Goal: Task Accomplishment & Management: Complete application form

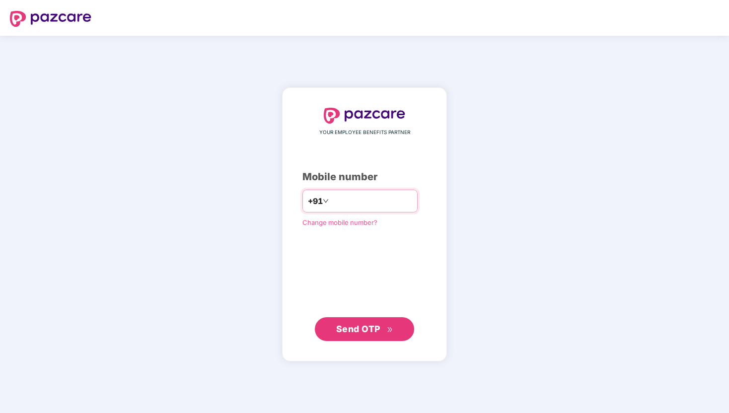
click at [348, 204] on input "number" at bounding box center [371, 201] width 81 height 16
type input "**********"
click at [381, 331] on span "Send OTP" at bounding box center [364, 329] width 57 height 14
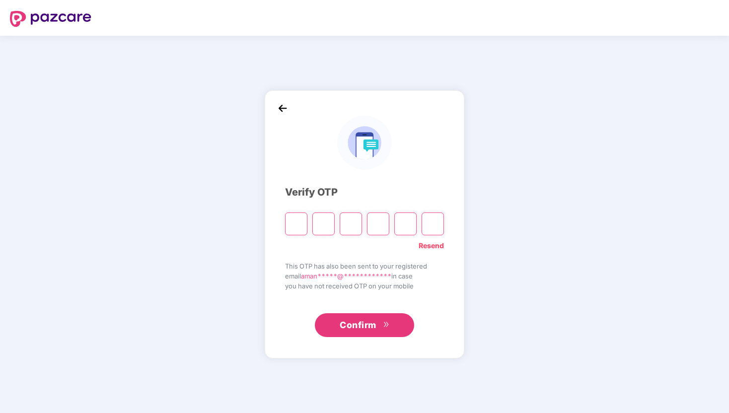
type input "*"
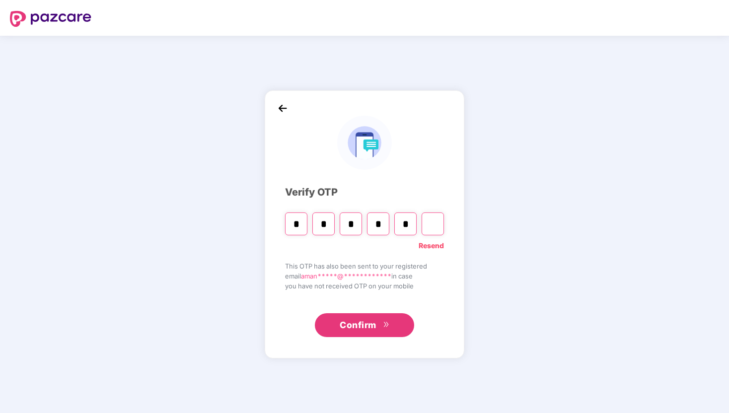
type input "*"
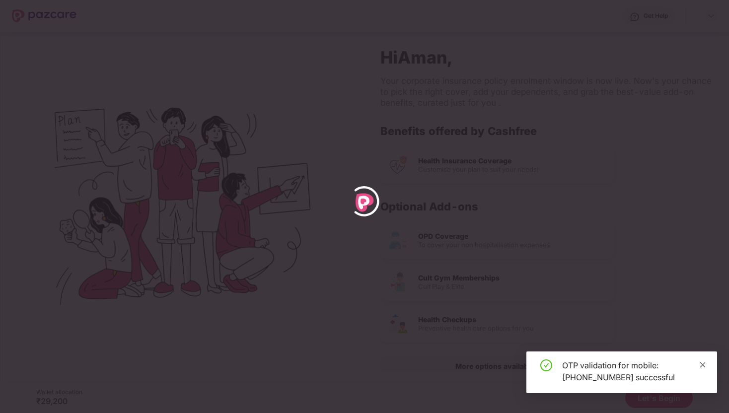
click at [703, 365] on icon "close" at bounding box center [702, 364] width 5 height 5
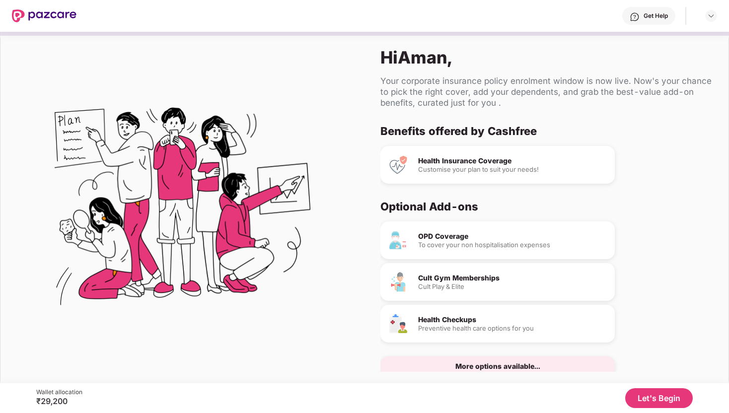
click at [488, 166] on div "Customise your plan to suit your needs!" at bounding box center [512, 169] width 189 height 6
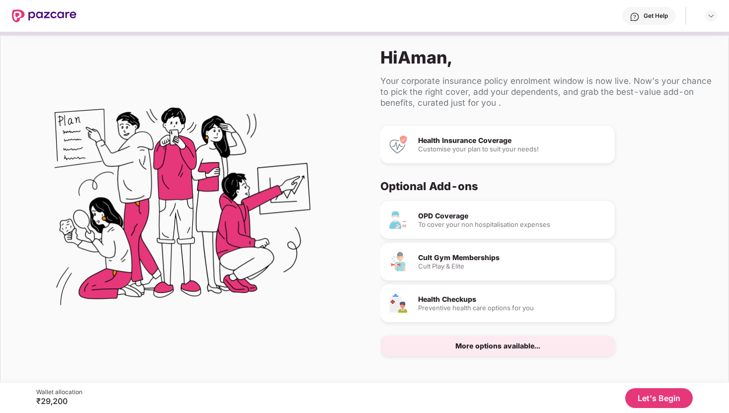
click at [648, 402] on button "Let's Begin" at bounding box center [659, 398] width 68 height 20
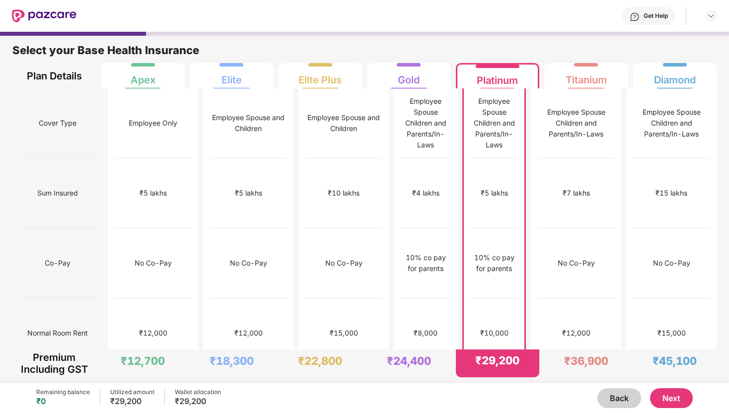
click at [684, 402] on button "Next" at bounding box center [671, 398] width 43 height 20
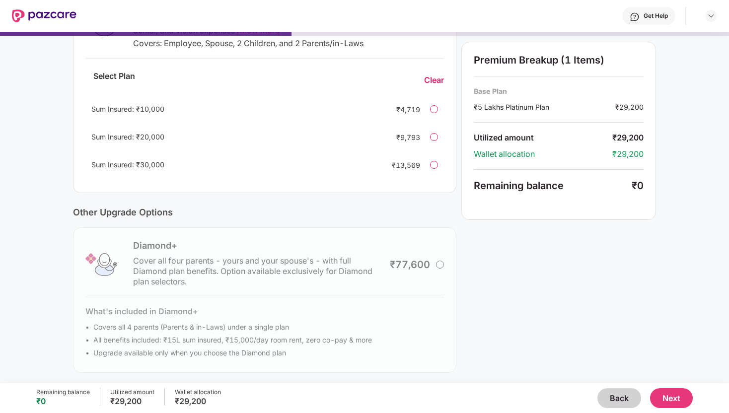
scroll to position [207, 0]
click at [671, 409] on div "Remaining balance ₹0 Utilized amount ₹29,200 Wallet allocation ₹29,200 Back Next" at bounding box center [364, 398] width 656 height 30
click at [674, 405] on button "Next" at bounding box center [671, 398] width 43 height 20
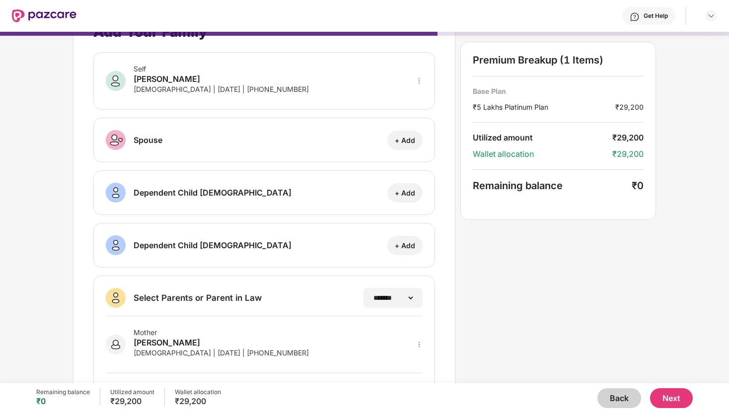
scroll to position [29, 0]
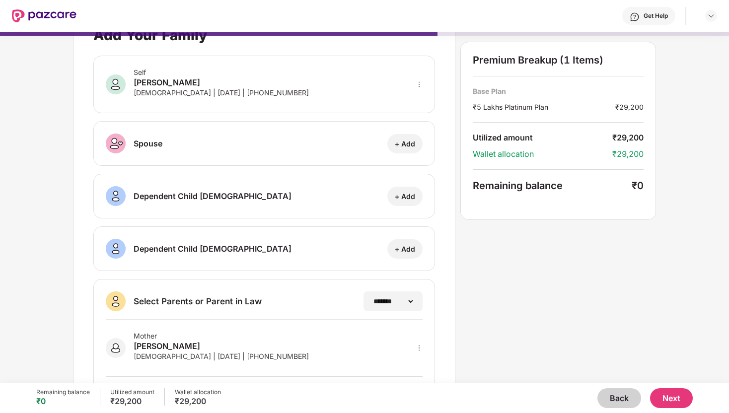
click at [409, 197] on div "+ Add" at bounding box center [405, 196] width 20 height 9
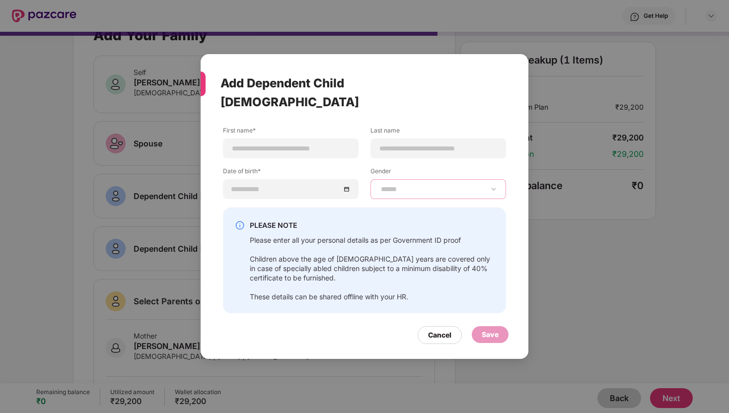
click at [416, 185] on select "****** **** ******" at bounding box center [438, 189] width 119 height 8
click at [438, 326] on div "Cancel" at bounding box center [440, 335] width 44 height 18
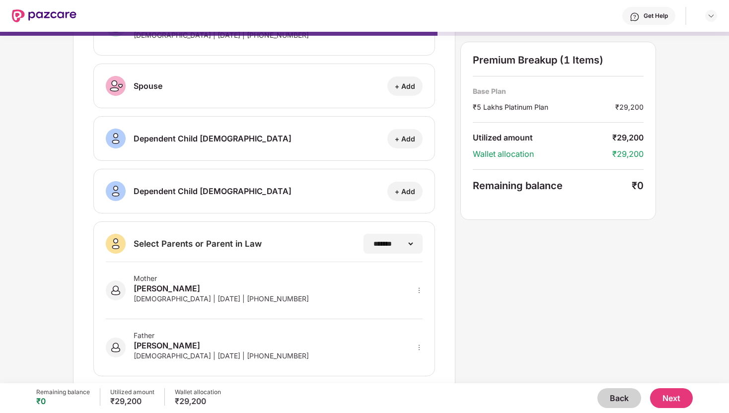
scroll to position [103, 0]
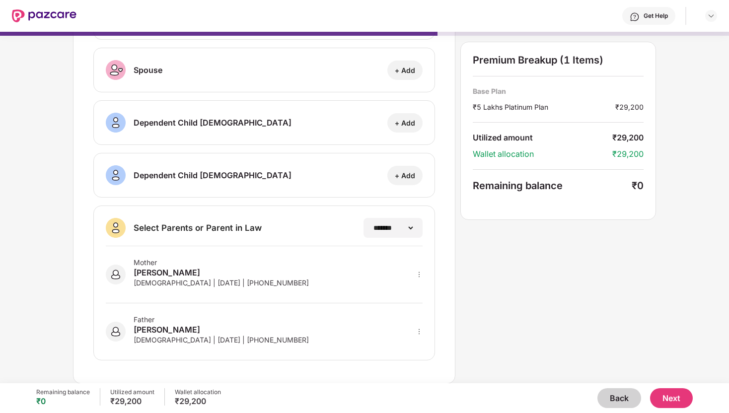
click at [668, 396] on button "Next" at bounding box center [671, 398] width 43 height 20
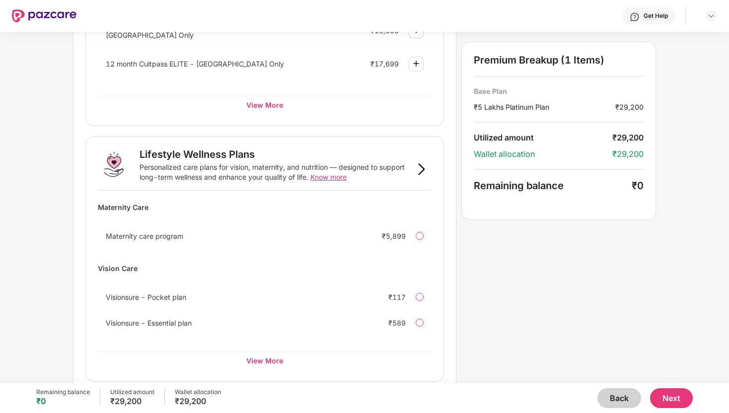
scroll to position [565, 0]
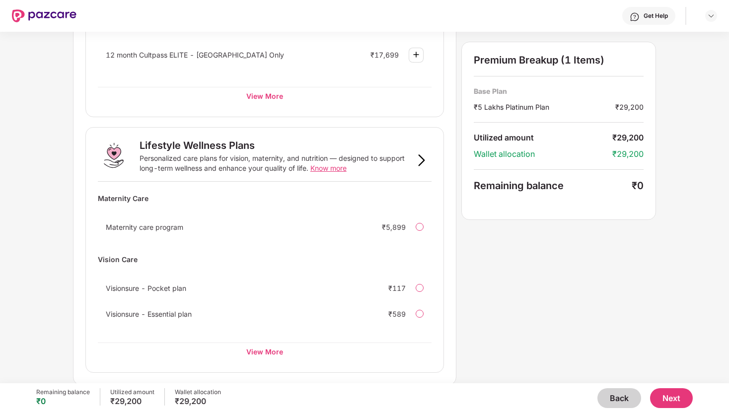
click at [663, 399] on button "Next" at bounding box center [671, 398] width 43 height 20
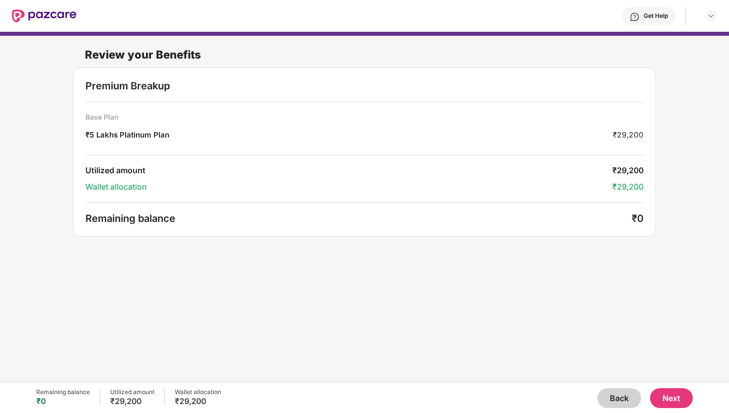
click at [677, 399] on button "Next" at bounding box center [671, 398] width 43 height 20
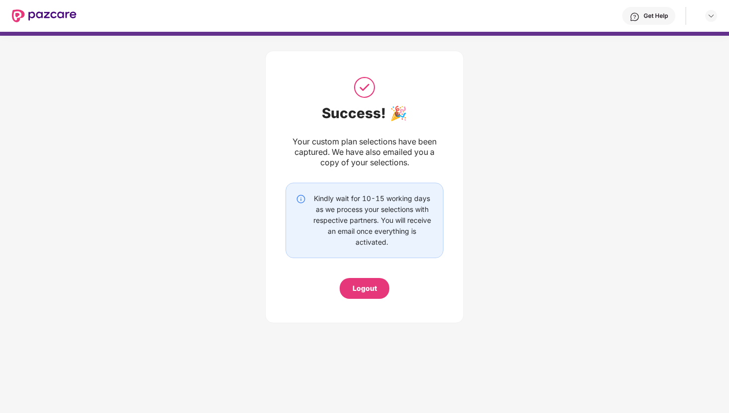
click at [70, 15] on img at bounding box center [44, 15] width 65 height 13
click at [381, 288] on div "Logout" at bounding box center [365, 288] width 50 height 21
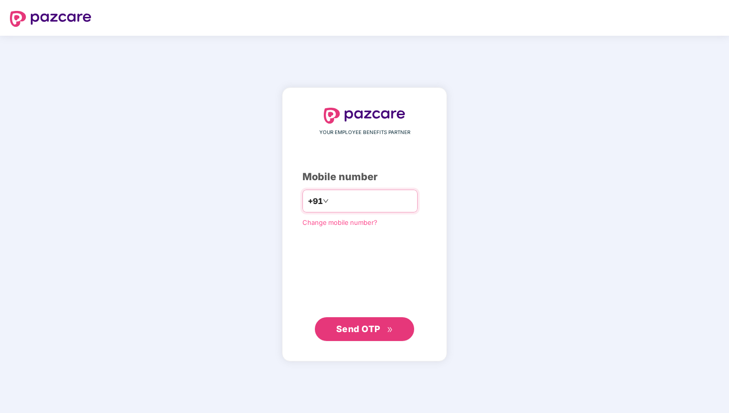
click at [365, 201] on input "number" at bounding box center [371, 201] width 81 height 16
type input "**********"
click at [372, 333] on span "Send OTP" at bounding box center [358, 329] width 44 height 10
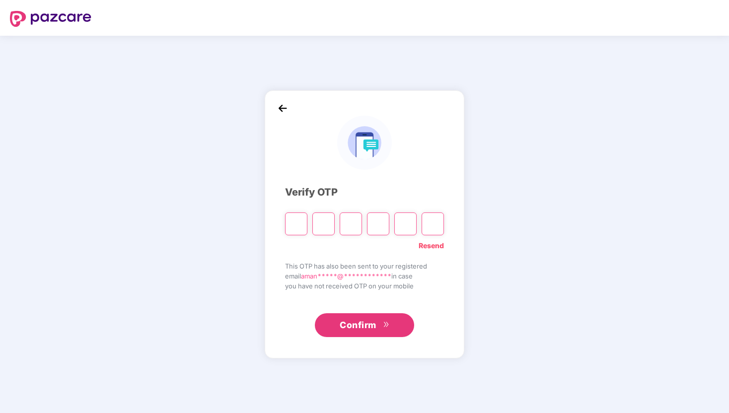
type input "*"
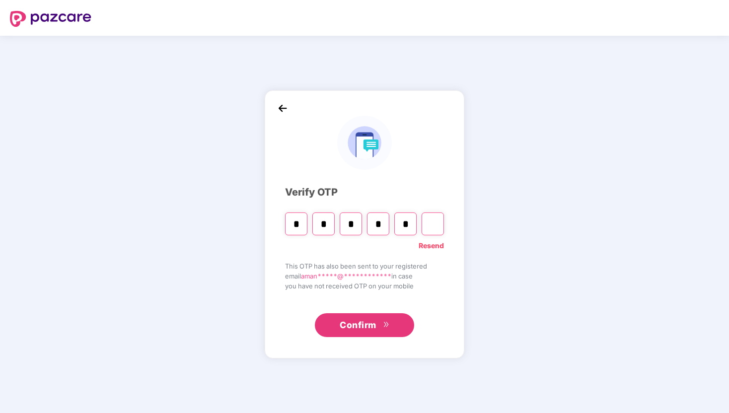
type input "*"
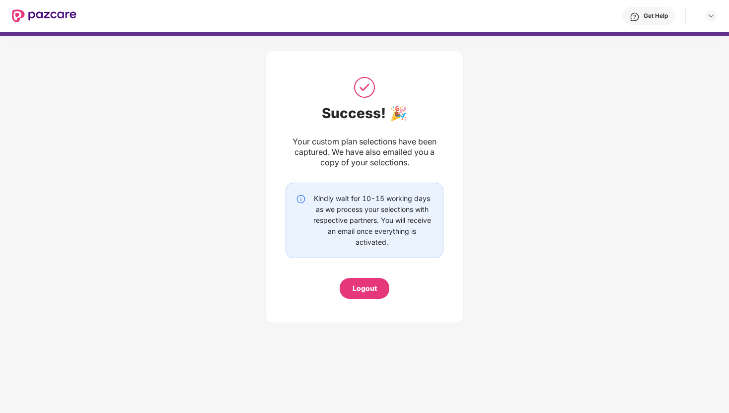
click at [69, 13] on img at bounding box center [44, 15] width 65 height 13
click at [34, 12] on img at bounding box center [44, 15] width 65 height 13
click at [17, 12] on img at bounding box center [44, 15] width 65 height 13
click at [662, 19] on div "Get Help" at bounding box center [656, 16] width 24 height 8
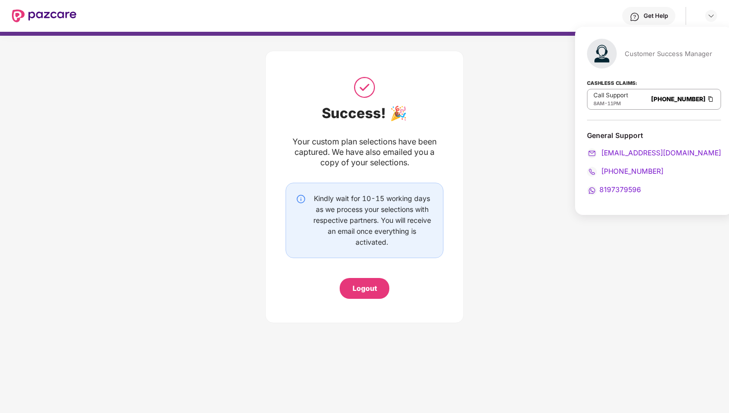
click at [635, 59] on div "Customer Success Manager" at bounding box center [654, 54] width 134 height 30
click at [714, 15] on img at bounding box center [711, 16] width 8 height 8
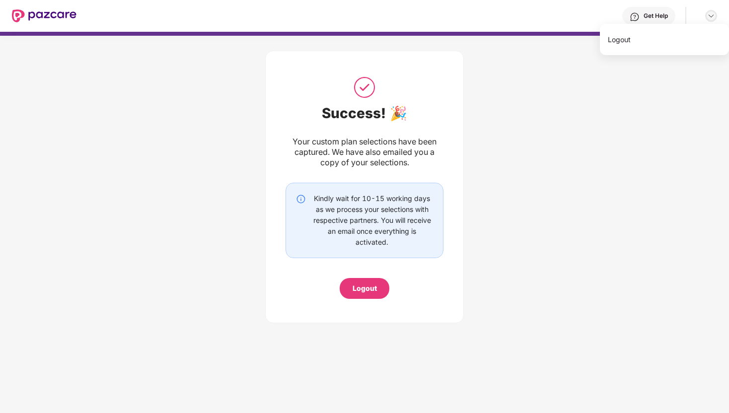
click at [709, 15] on img at bounding box center [711, 16] width 8 height 8
